Goal: Communication & Community: Answer question/provide support

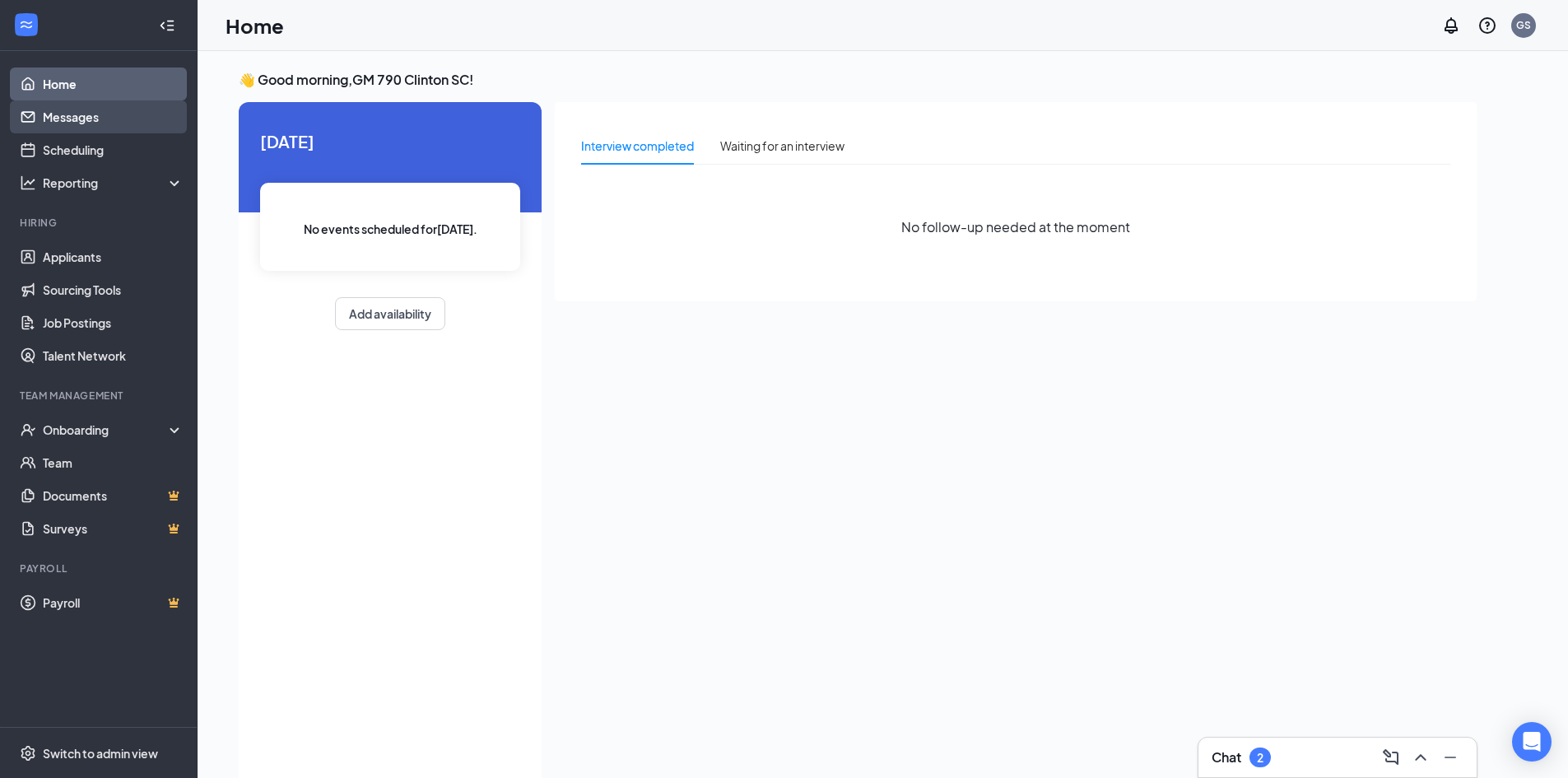
click at [131, 118] on link "Messages" at bounding box center [114, 116] width 141 height 33
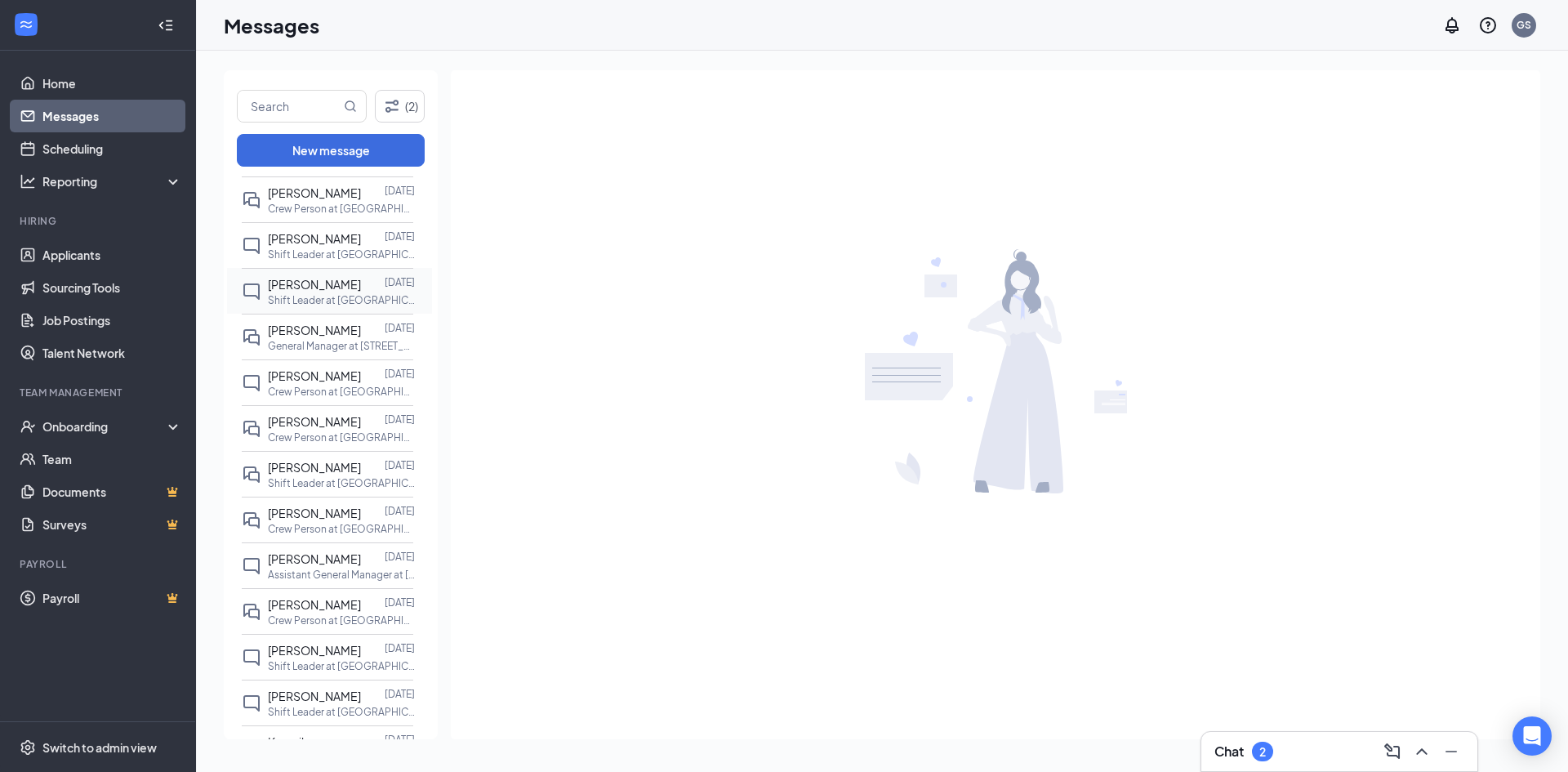
scroll to position [245, 0]
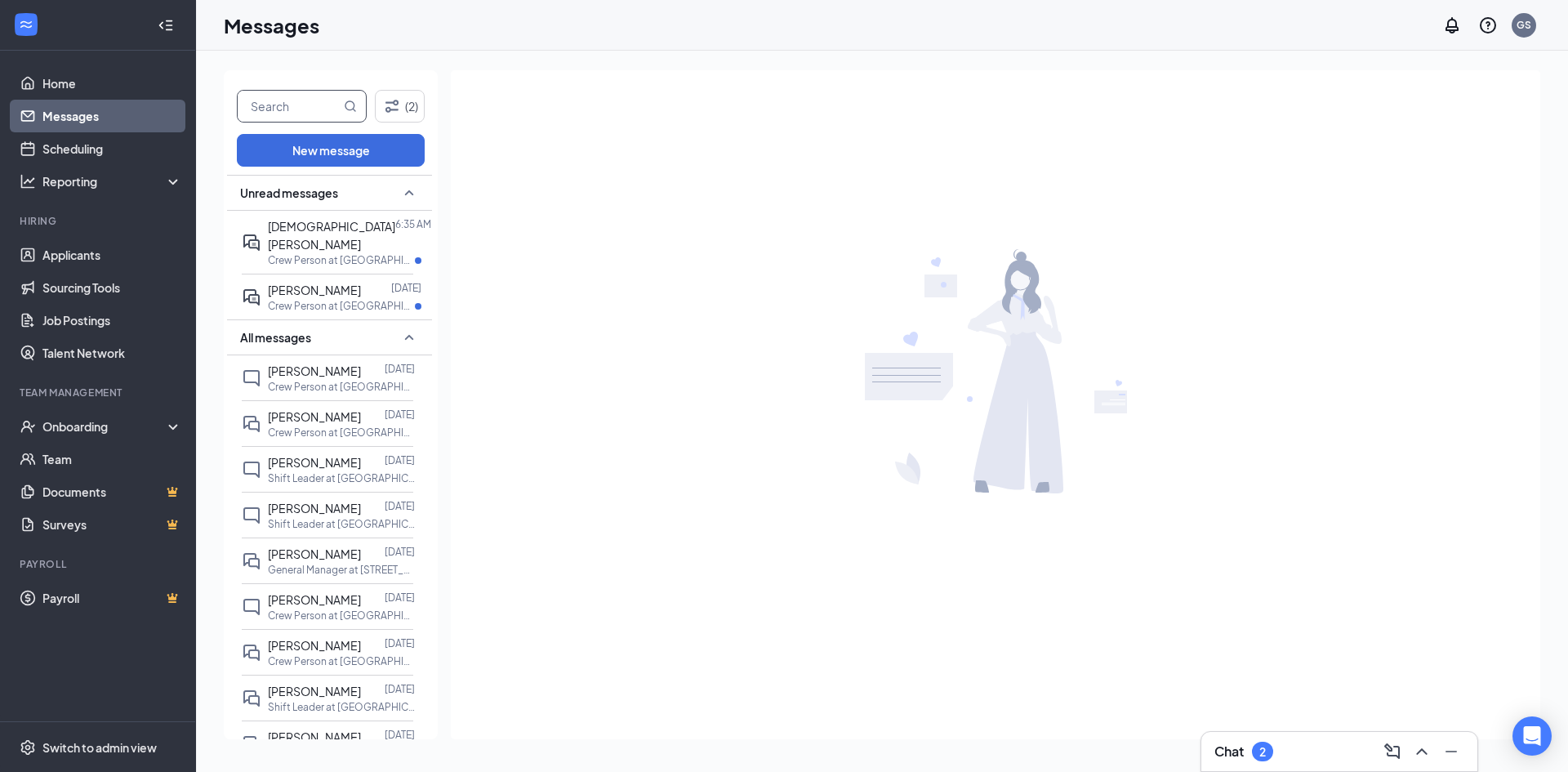
click at [279, 105] on input "text" at bounding box center [289, 106] width 103 height 31
type input "eric"
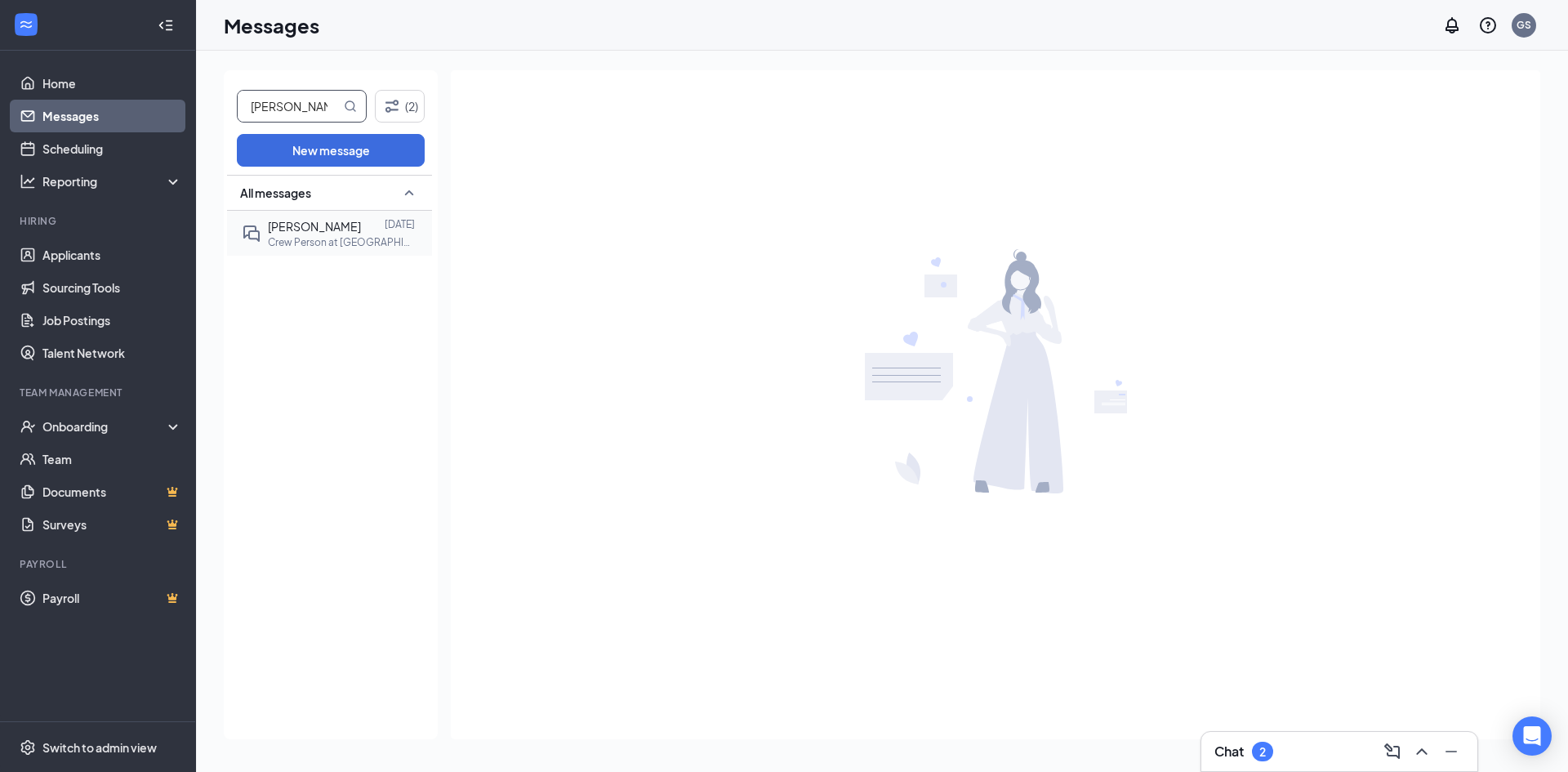
click at [319, 251] on div "Eric Davis Aug 18 Crew Person at 0790 Clinton SC" at bounding box center [327, 233] width 171 height 45
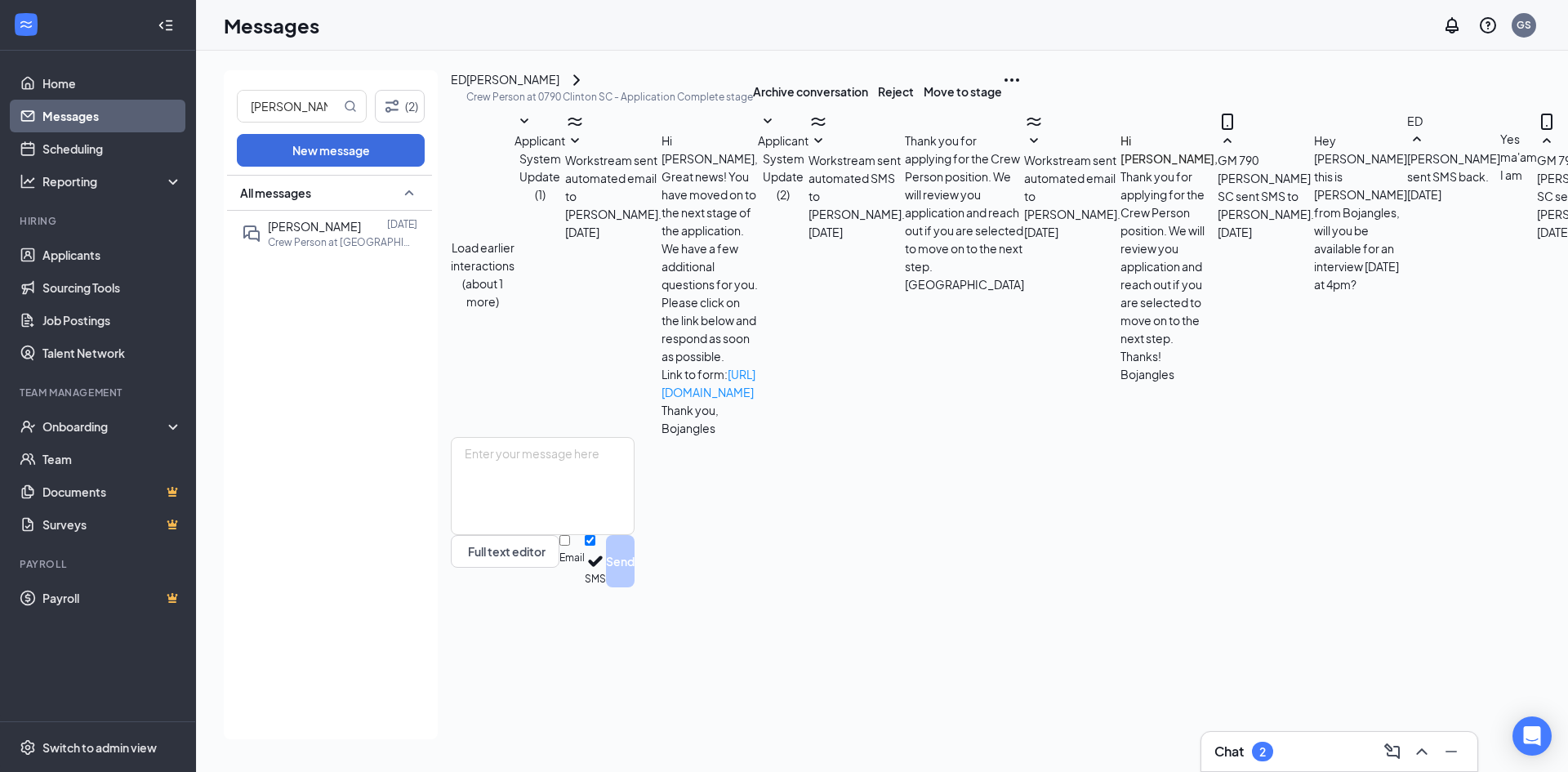
scroll to position [254, 0]
click at [303, 108] on input "eric" at bounding box center [289, 106] width 103 height 31
click at [60, 125] on link "Messages" at bounding box center [113, 115] width 140 height 32
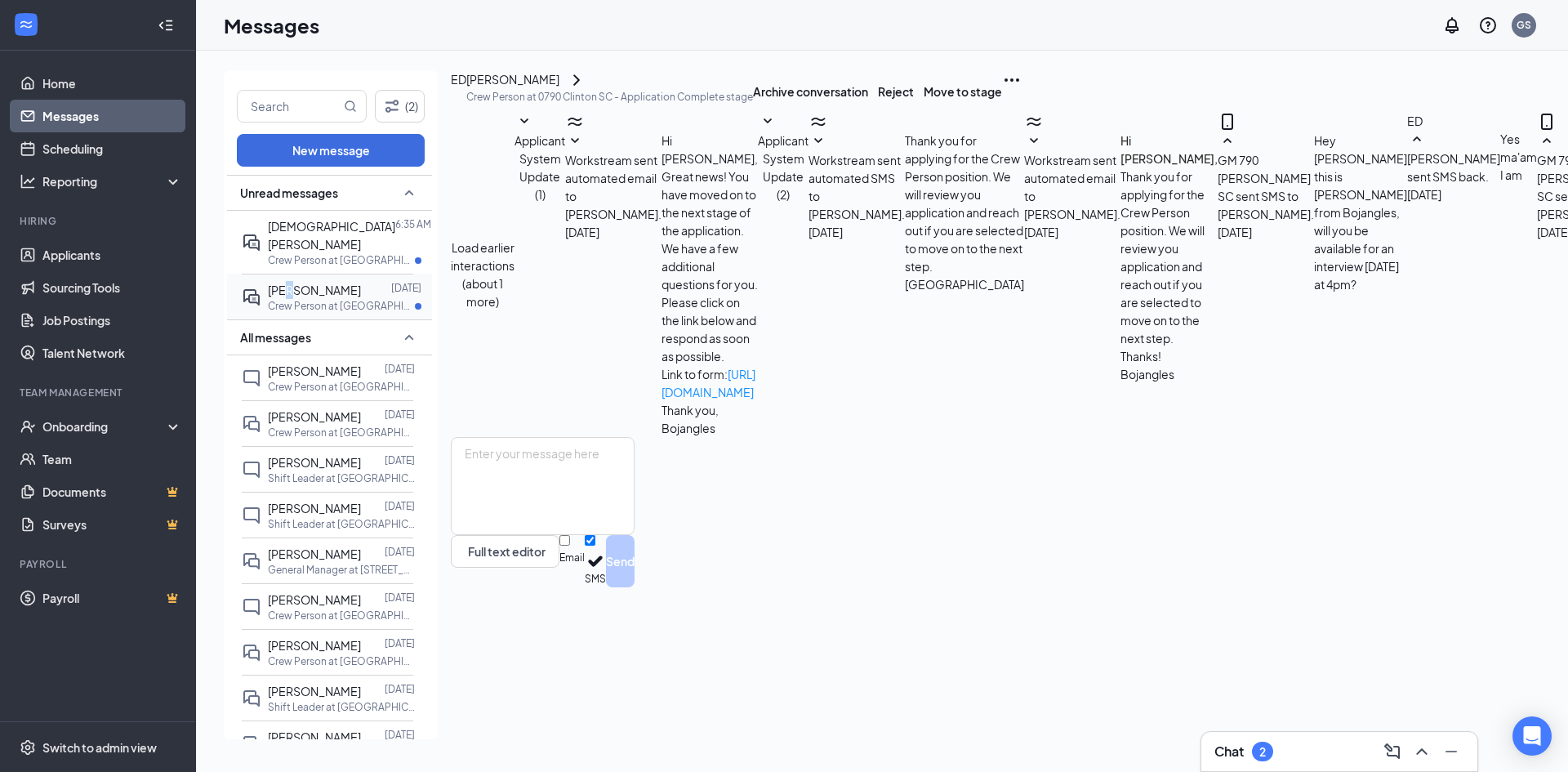
click at [293, 282] on span "Gregory Jones" at bounding box center [314, 289] width 93 height 15
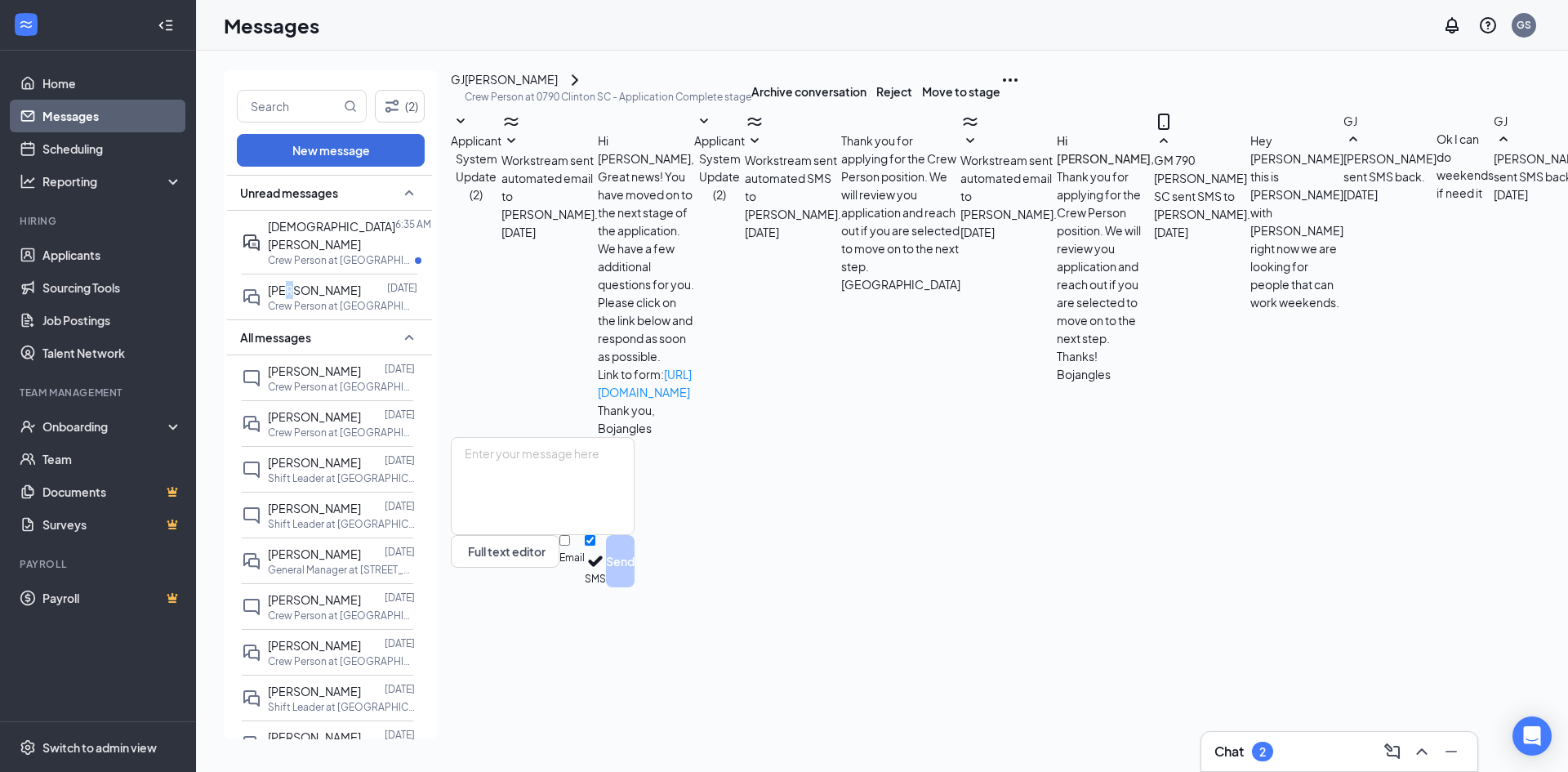
scroll to position [115, 0]
click at [267, 232] on div "Christian Spencer 6:35 AM Crew Person at 0790 Clinton SC" at bounding box center [327, 242] width 171 height 63
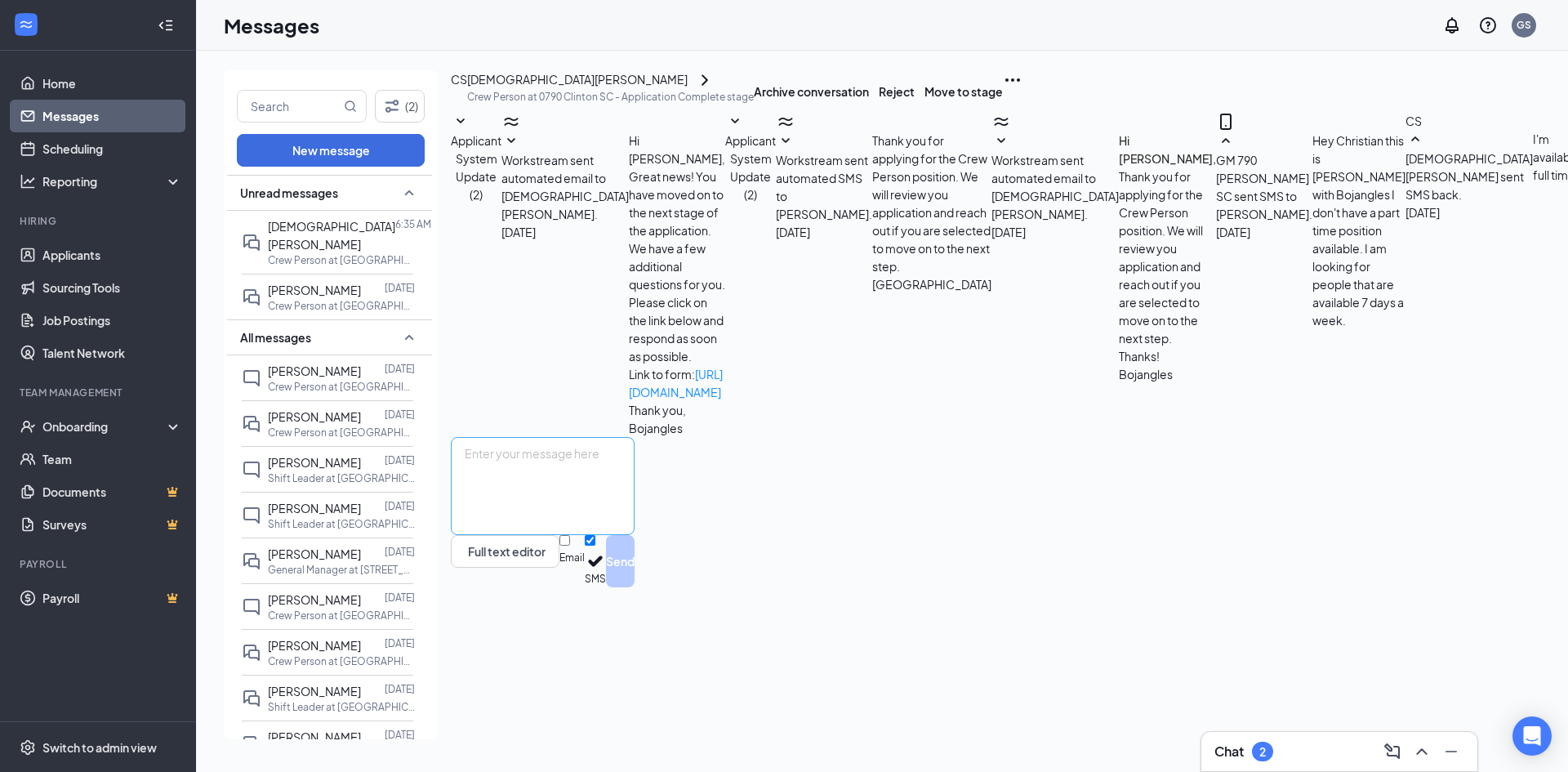
scroll to position [132, 0]
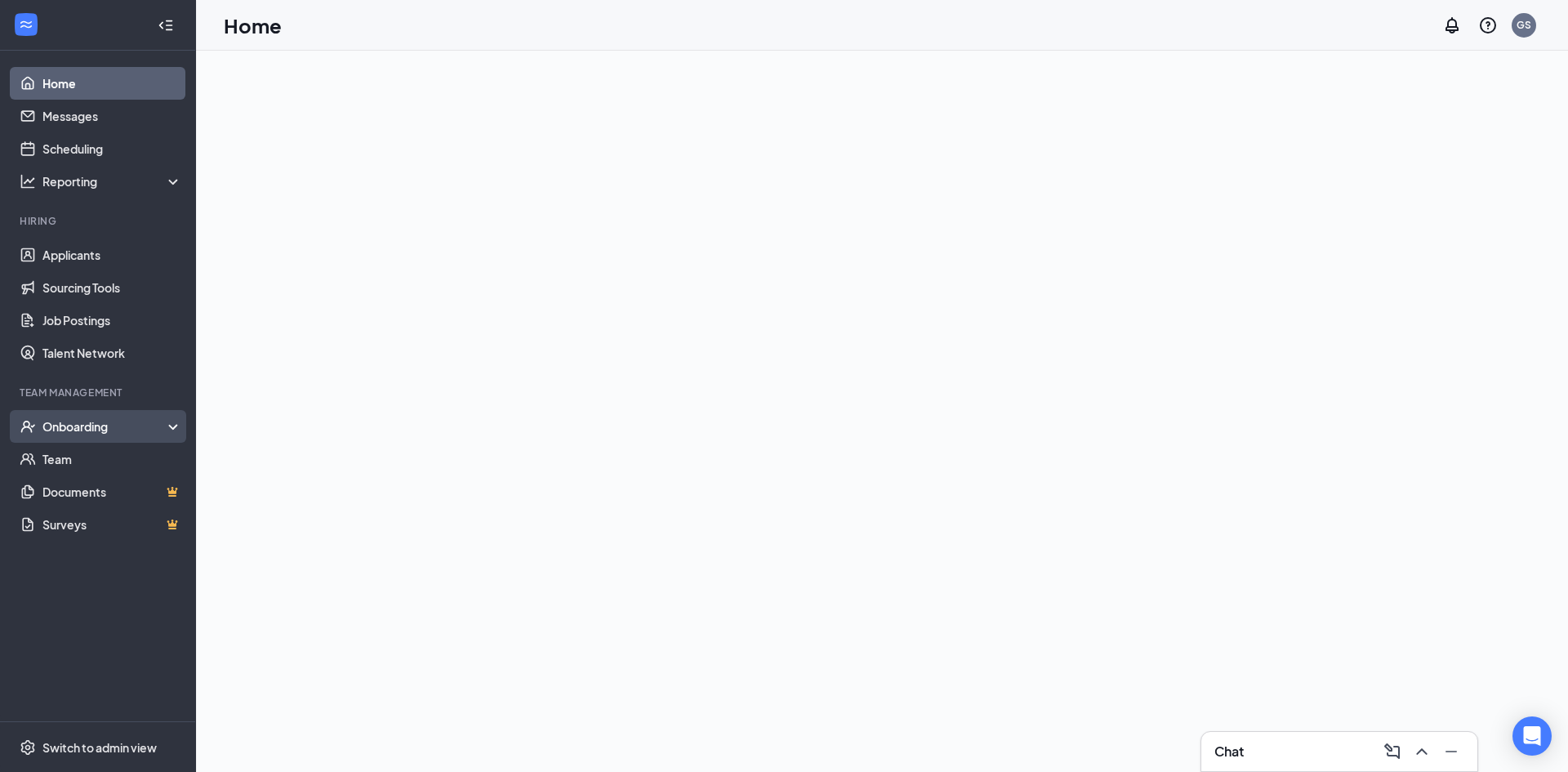
click at [69, 427] on div "Onboarding" at bounding box center [106, 426] width 126 height 17
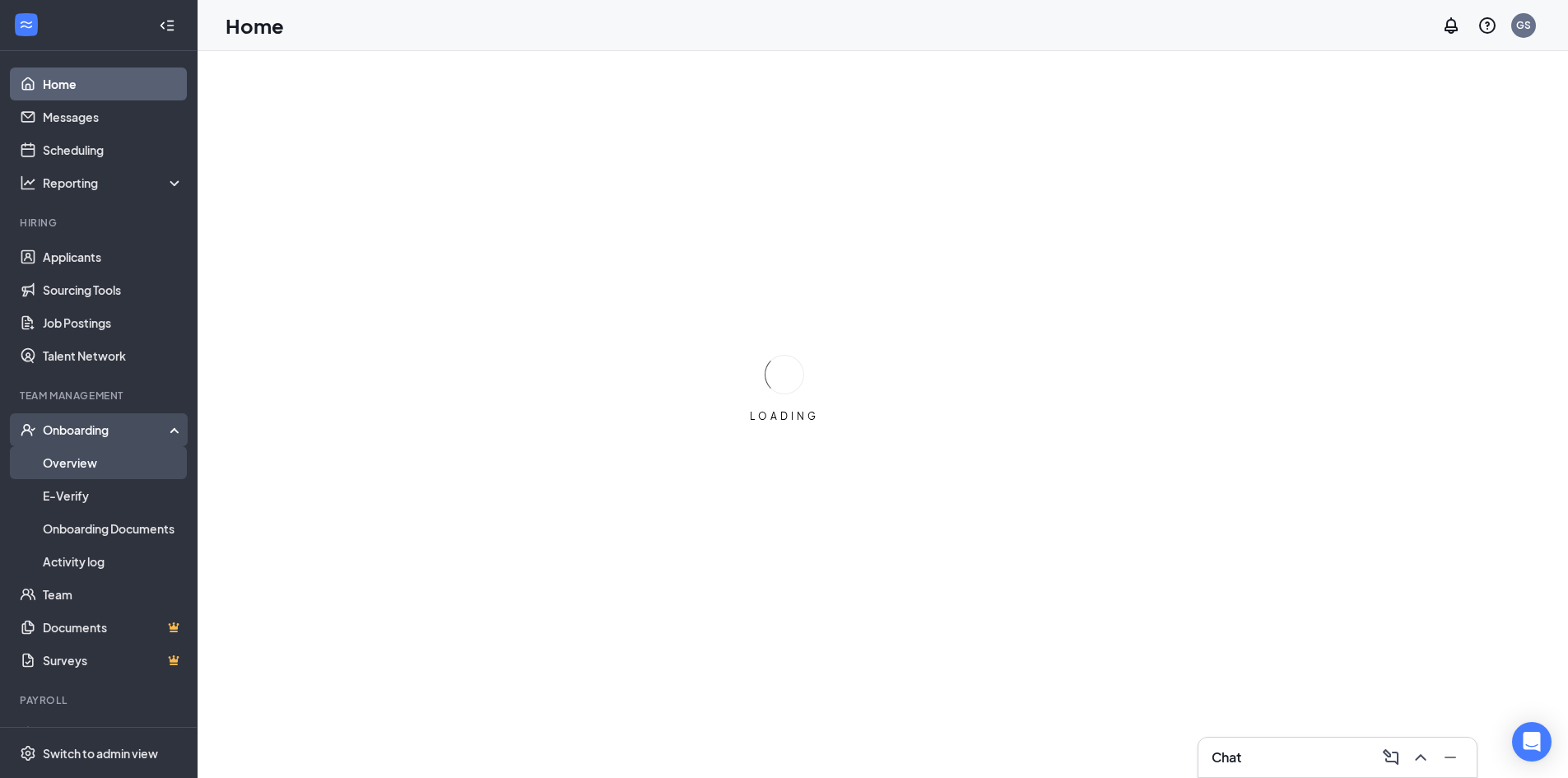
click at [85, 459] on link "Overview" at bounding box center [114, 462] width 141 height 33
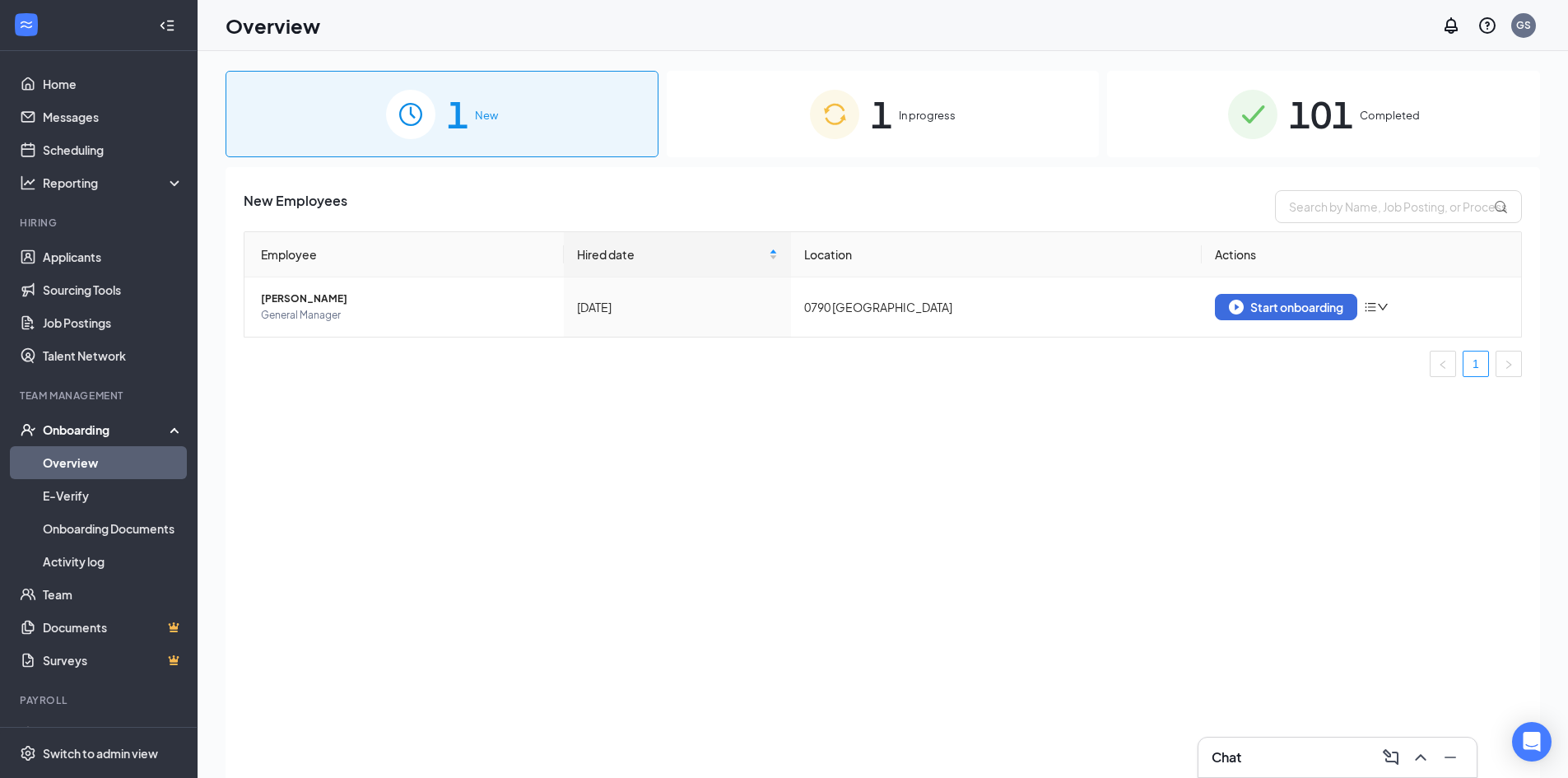
click at [792, 137] on div "1 In progress" at bounding box center [883, 114] width 433 height 86
